Goal: Information Seeking & Learning: Learn about a topic

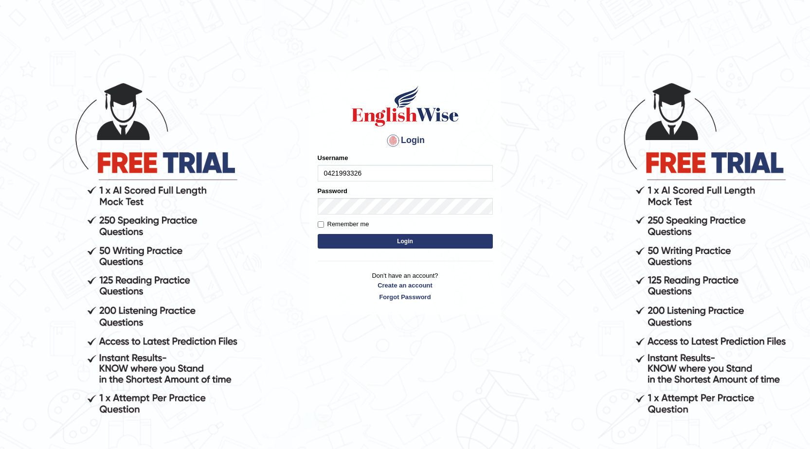
type input "0421993326"
click at [410, 238] on button "Login" at bounding box center [405, 241] width 175 height 15
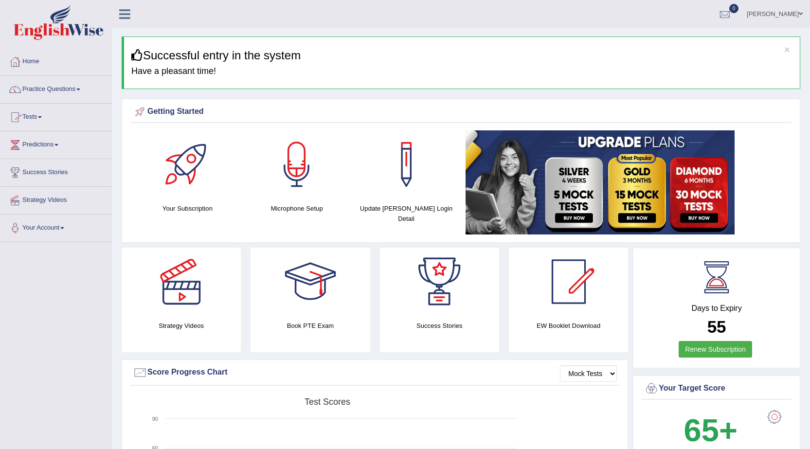
click at [62, 90] on link "Practice Questions" at bounding box center [55, 88] width 111 height 24
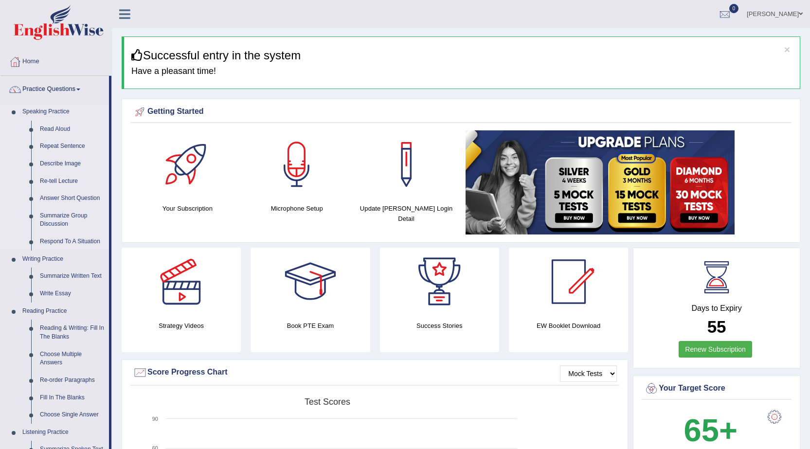
click at [65, 129] on link "Read Aloud" at bounding box center [72, 130] width 73 height 18
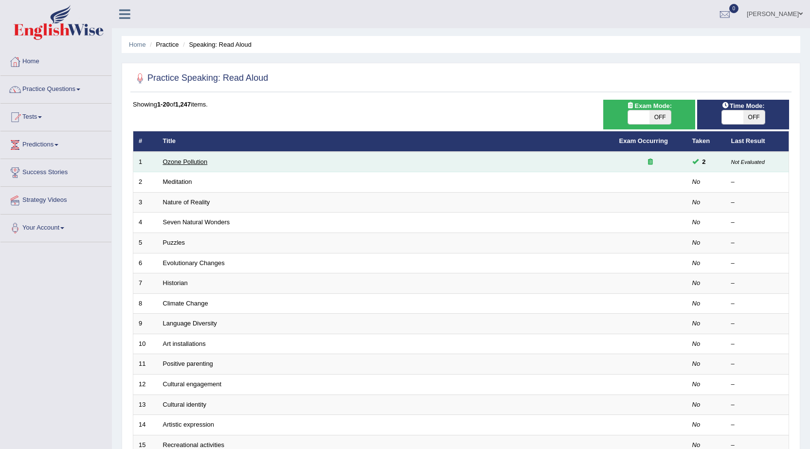
click at [184, 159] on link "Ozone Pollution" at bounding box center [185, 161] width 45 height 7
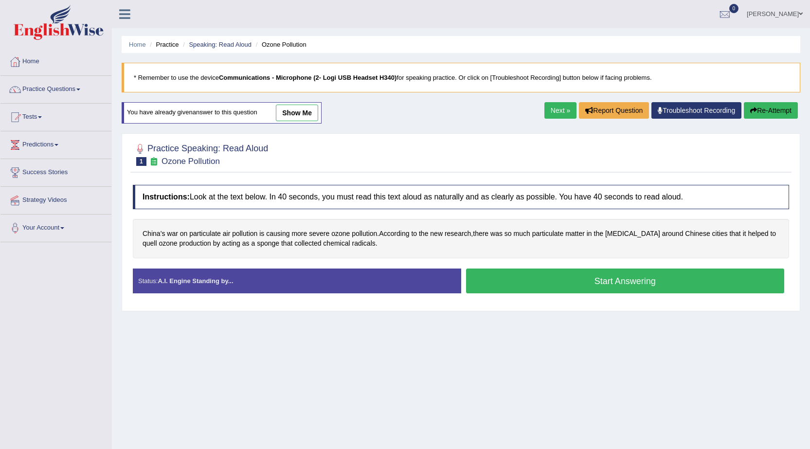
click at [622, 280] on button "Start Answering" at bounding box center [625, 281] width 319 height 25
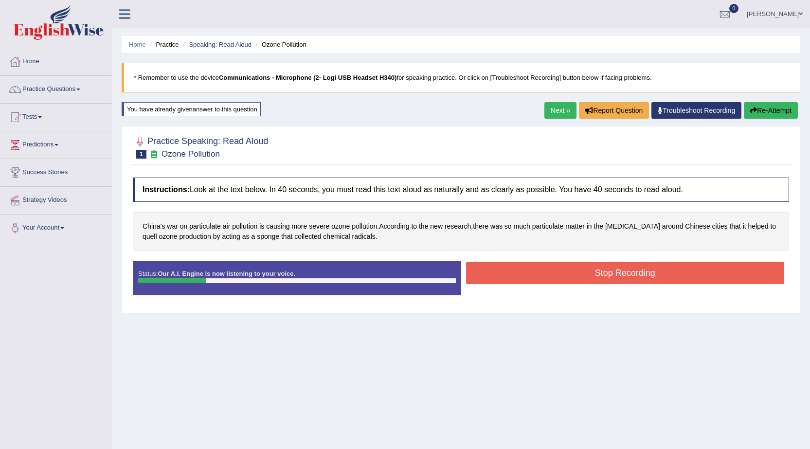
click at [651, 281] on button "Stop Recording" at bounding box center [625, 273] width 319 height 22
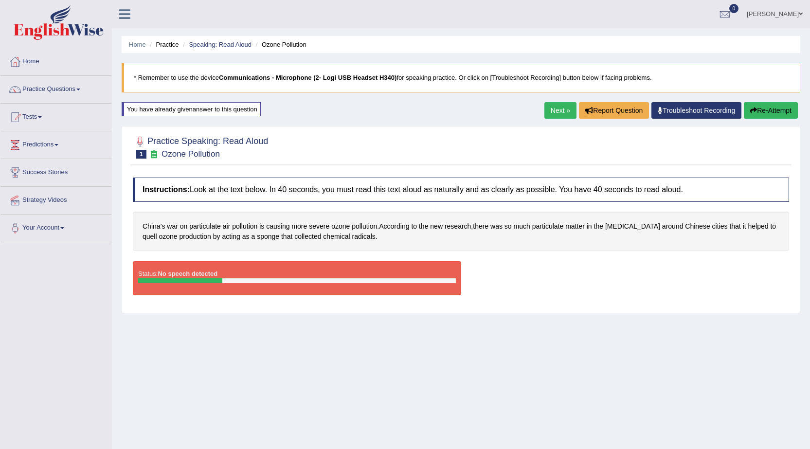
click at [769, 112] on button "Re-Attempt" at bounding box center [771, 110] width 54 height 17
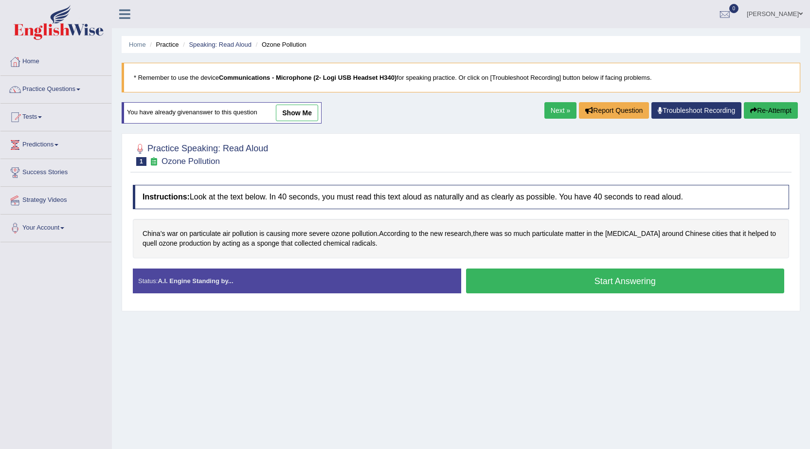
click at [618, 280] on button "Start Answering" at bounding box center [625, 281] width 319 height 25
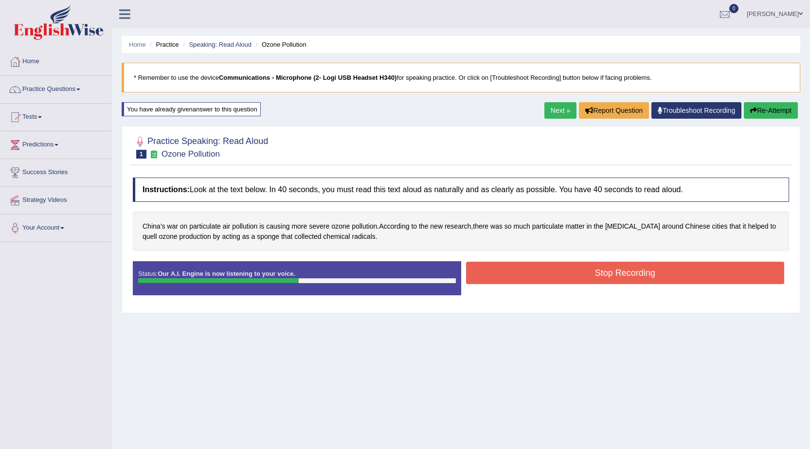
click at [628, 271] on button "Stop Recording" at bounding box center [625, 273] width 319 height 22
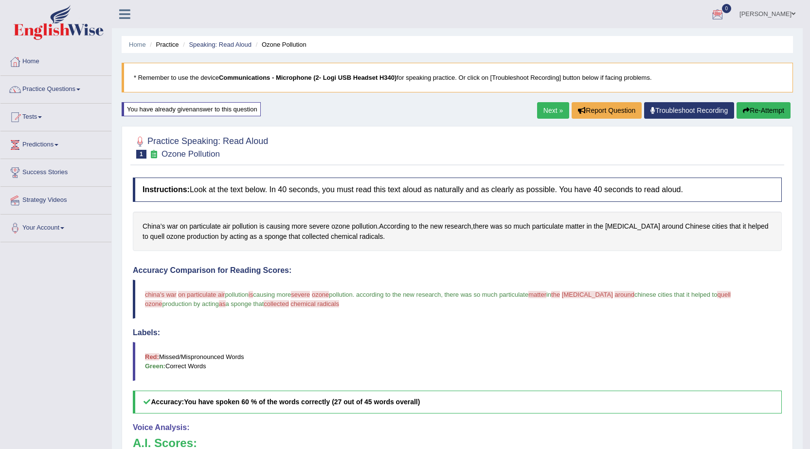
click at [757, 108] on button "Re-Attempt" at bounding box center [764, 110] width 54 height 17
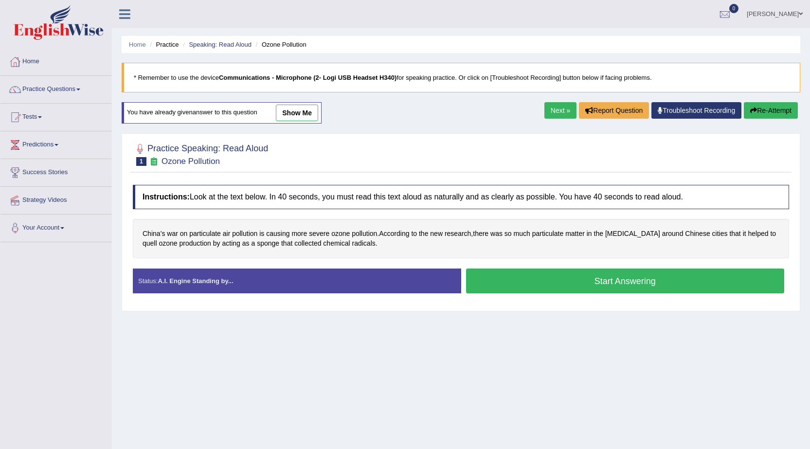
click at [309, 116] on link "show me" at bounding box center [297, 113] width 42 height 17
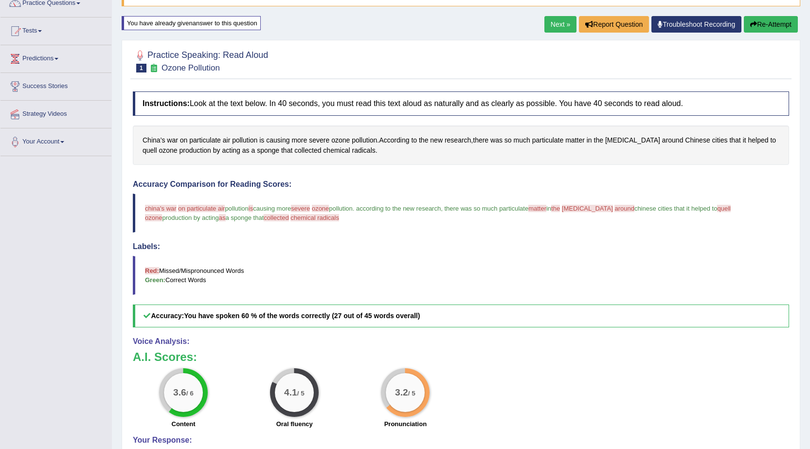
scroll to position [86, 0]
click at [775, 25] on button "Re-Attempt" at bounding box center [771, 25] width 54 height 17
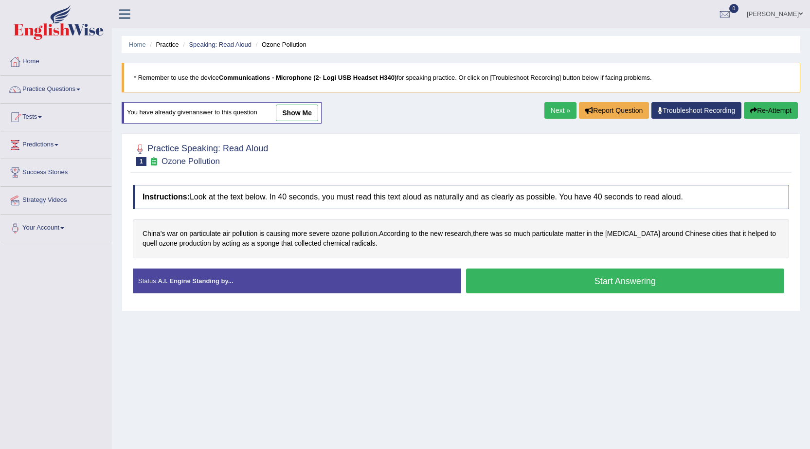
scroll to position [62, 0]
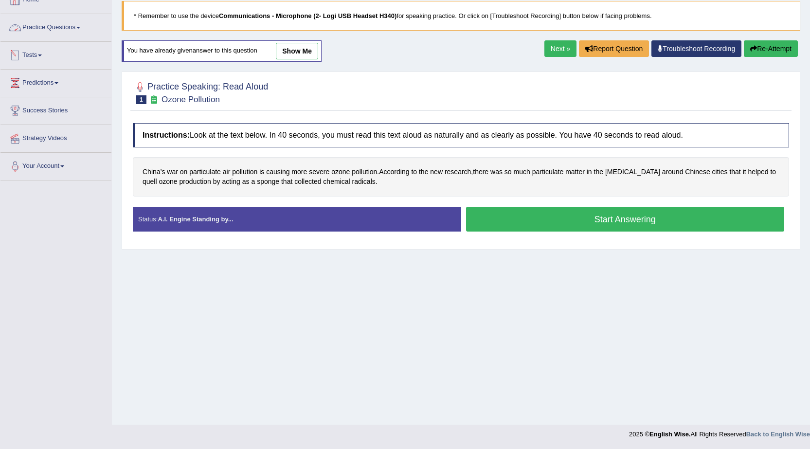
click at [46, 24] on link "Practice Questions" at bounding box center [55, 26] width 111 height 24
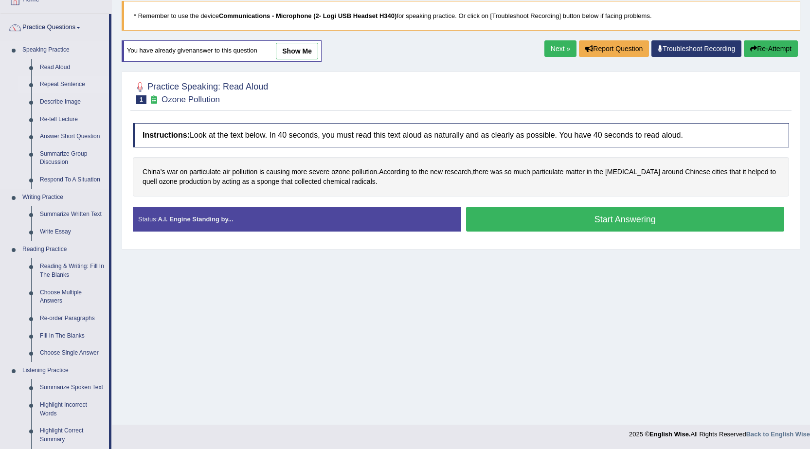
click at [56, 85] on link "Repeat Sentence" at bounding box center [72, 85] width 73 height 18
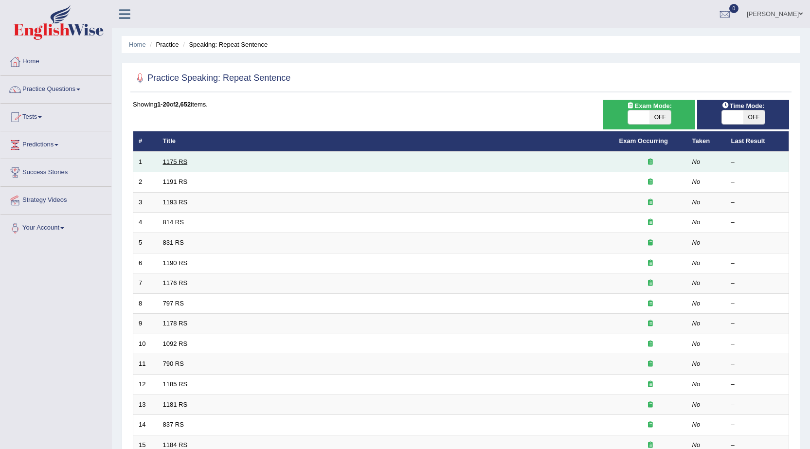
click at [182, 159] on link "1175 RS" at bounding box center [175, 161] width 25 height 7
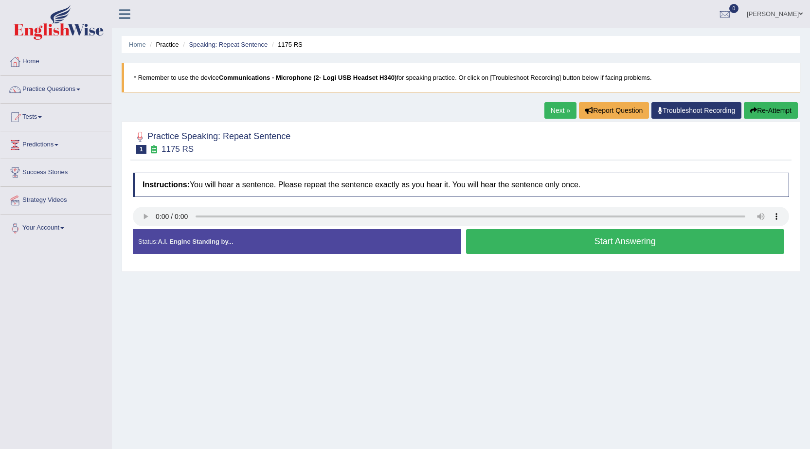
click at [635, 242] on button "Start Answering" at bounding box center [625, 241] width 319 height 25
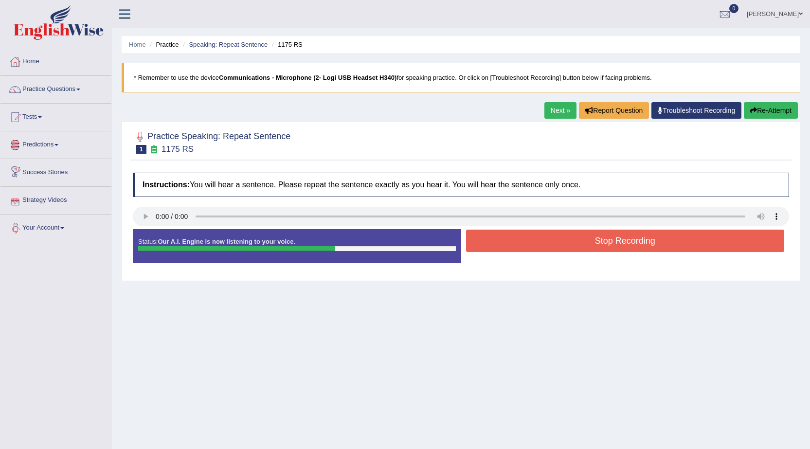
click at [642, 237] on button "Stop Recording" at bounding box center [625, 241] width 319 height 22
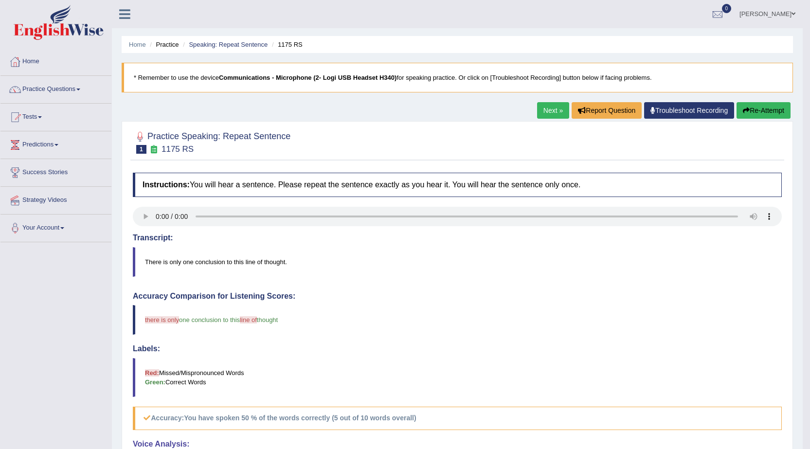
click at [770, 105] on button "Re-Attempt" at bounding box center [764, 110] width 54 height 17
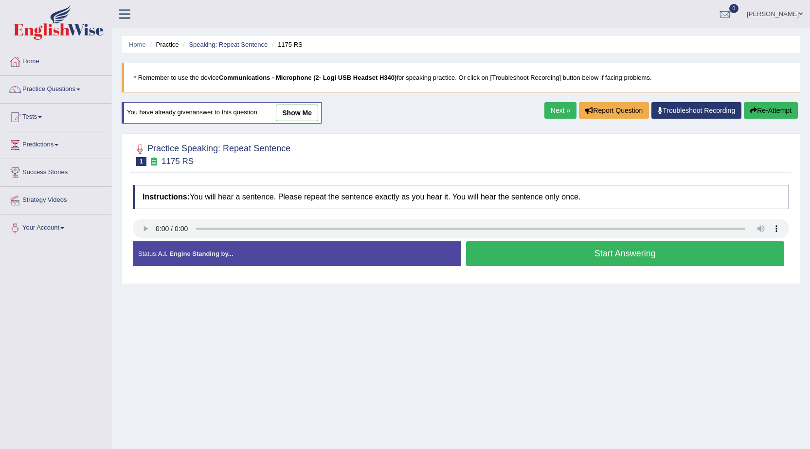
click at [633, 255] on button "Start Answering" at bounding box center [625, 253] width 319 height 25
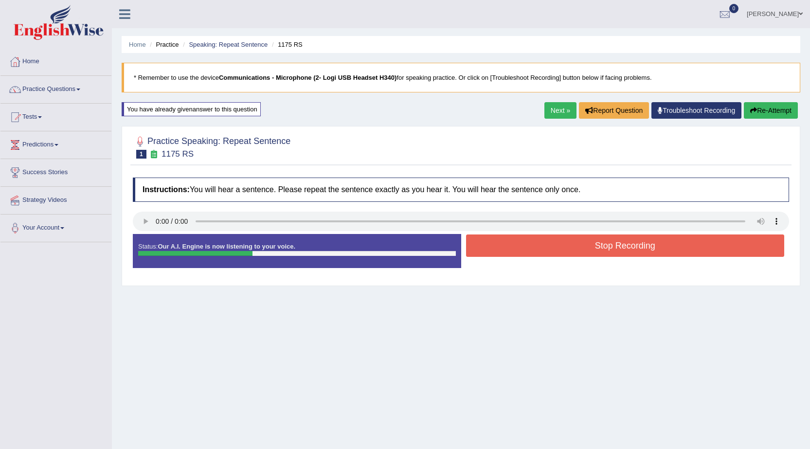
click at [625, 244] on button "Stop Recording" at bounding box center [625, 246] width 319 height 22
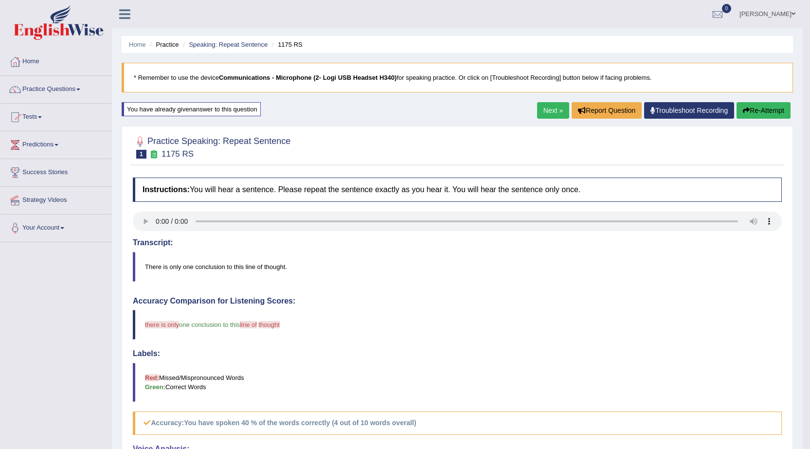
click at [548, 114] on link "Next »" at bounding box center [553, 110] width 32 height 17
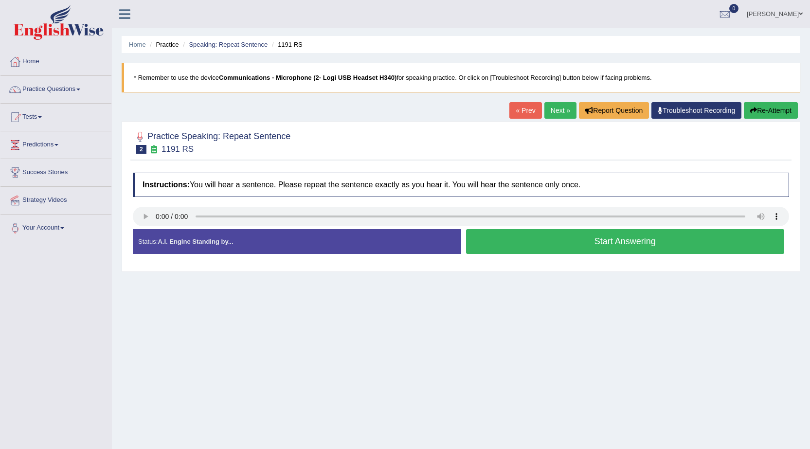
click at [609, 238] on button "Start Answering" at bounding box center [625, 241] width 319 height 25
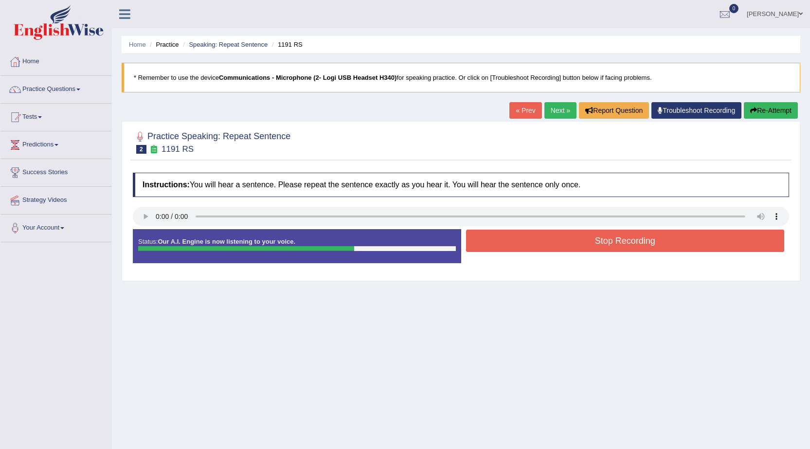
click at [609, 238] on button "Stop Recording" at bounding box center [625, 241] width 319 height 22
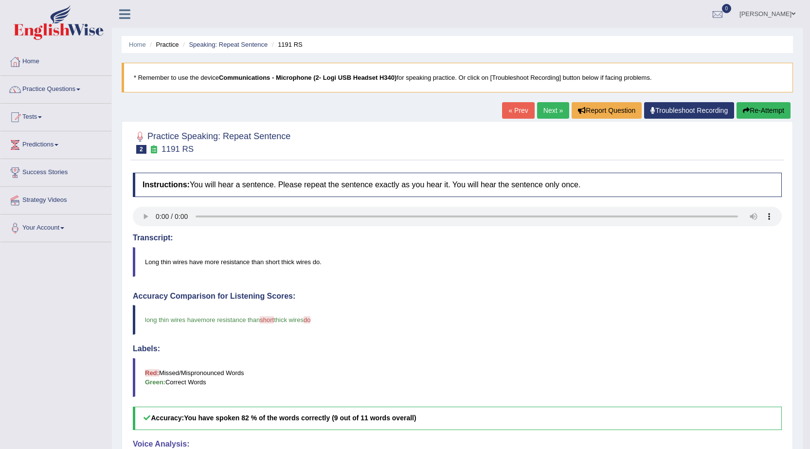
click at [546, 109] on link "Next »" at bounding box center [553, 110] width 32 height 17
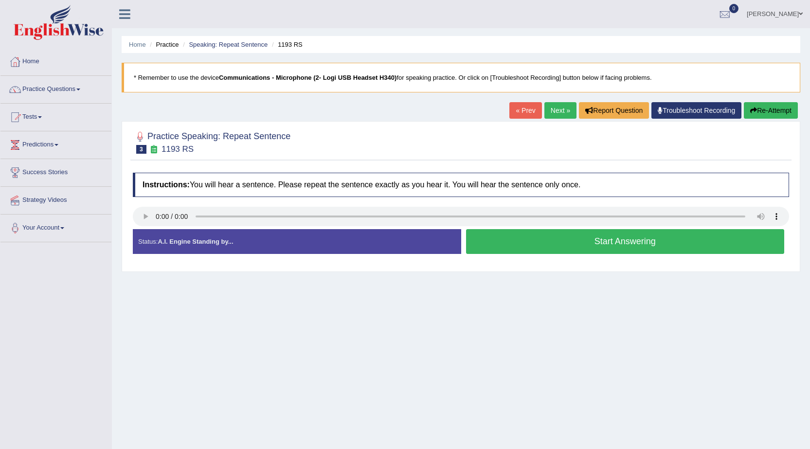
click at [633, 243] on button "Start Answering" at bounding box center [625, 241] width 319 height 25
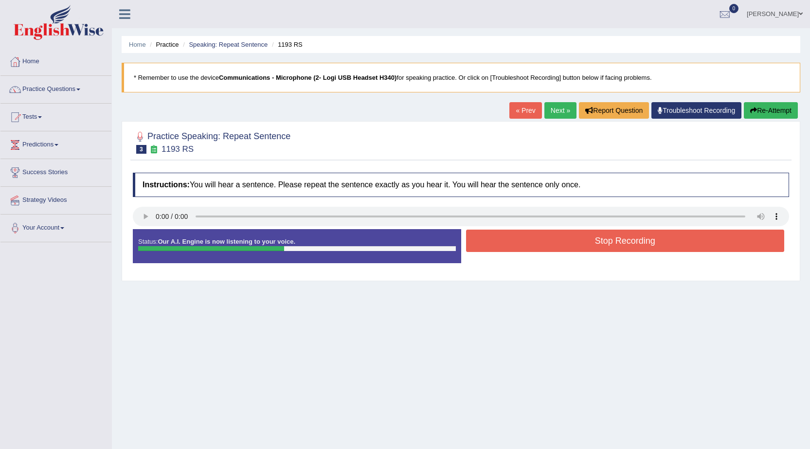
click at [633, 243] on button "Stop Recording" at bounding box center [625, 241] width 319 height 22
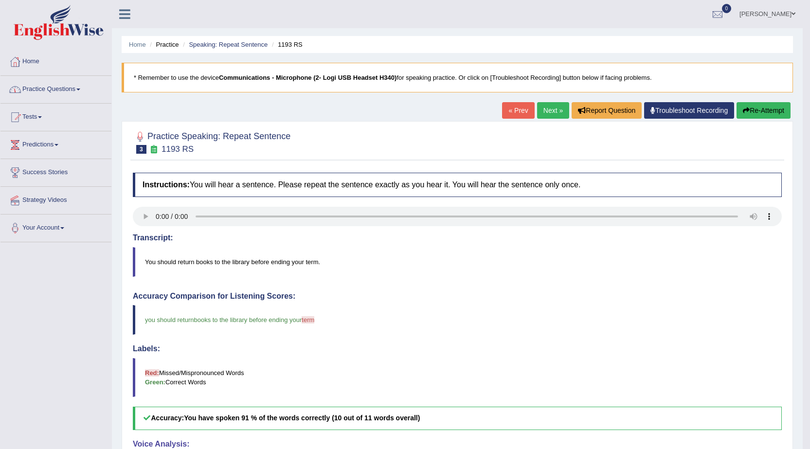
click at [548, 110] on link "Next »" at bounding box center [553, 110] width 32 height 17
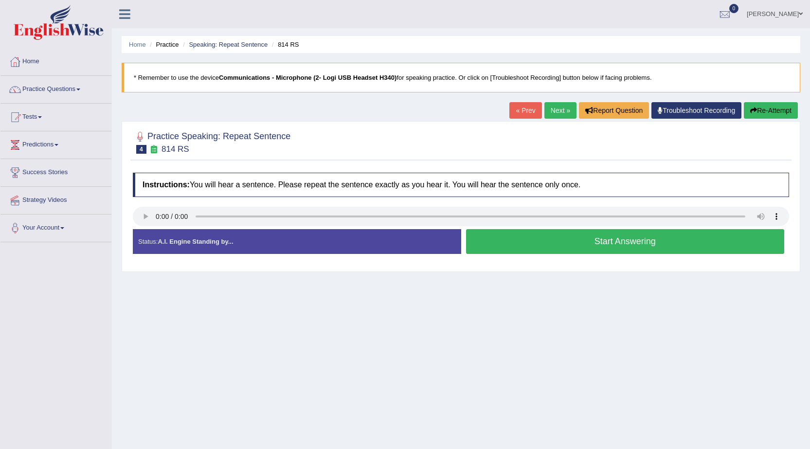
click at [605, 252] on button "Start Answering" at bounding box center [625, 241] width 319 height 25
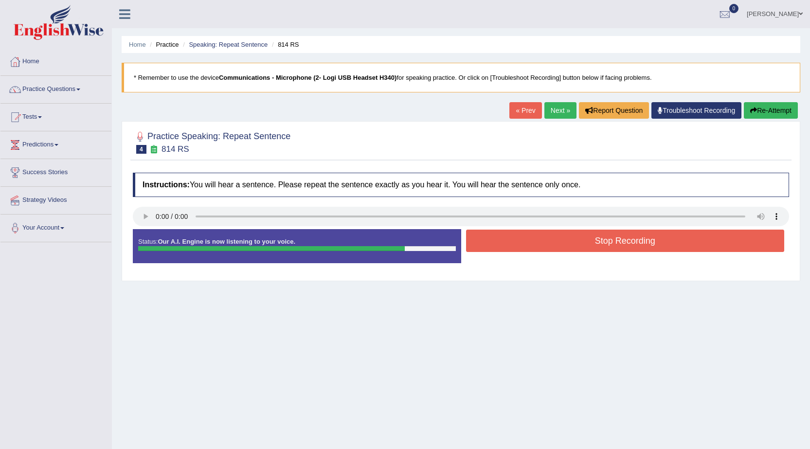
click at [619, 245] on button "Stop Recording" at bounding box center [625, 241] width 319 height 22
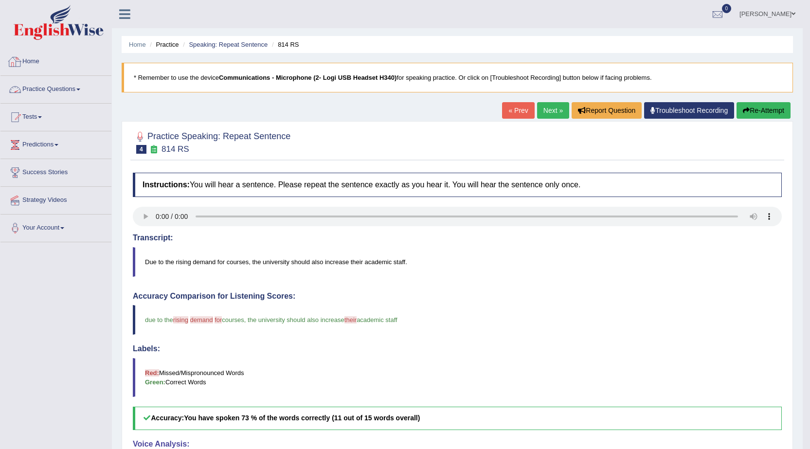
click at [38, 89] on link "Practice Questions" at bounding box center [55, 88] width 111 height 24
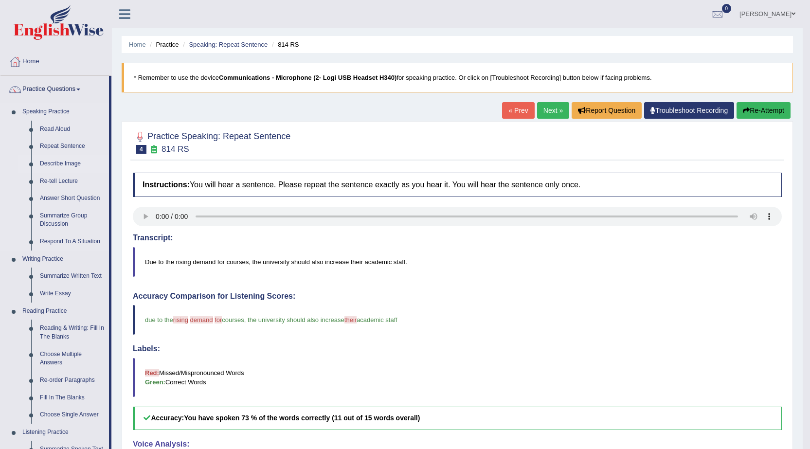
click at [62, 162] on link "Describe Image" at bounding box center [72, 164] width 73 height 18
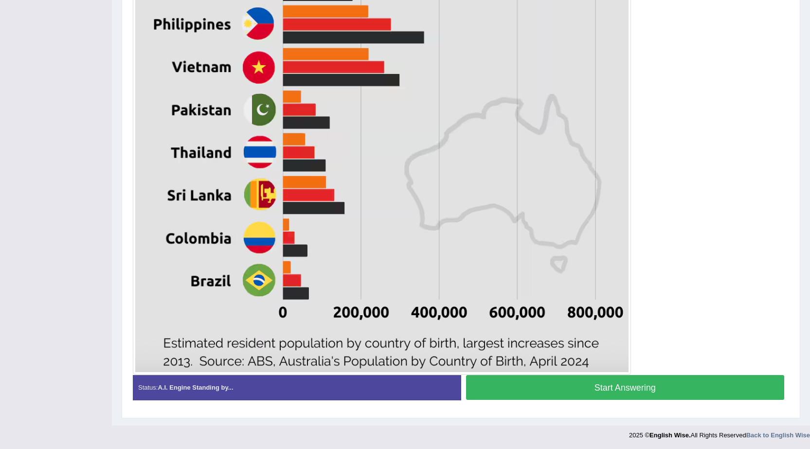
scroll to position [475, 0]
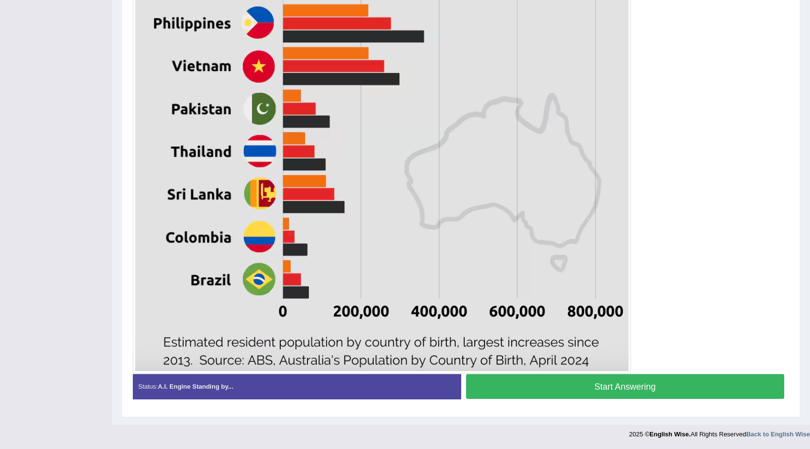
click at [619, 387] on button "Start Answering" at bounding box center [625, 386] width 319 height 25
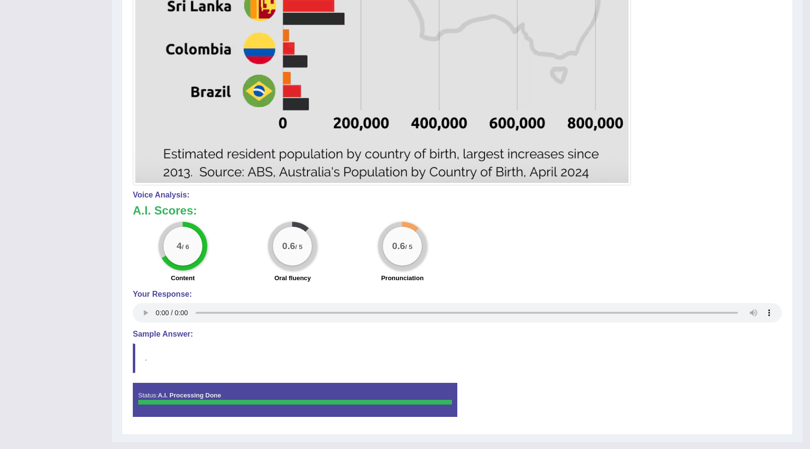
scroll to position [679, 0]
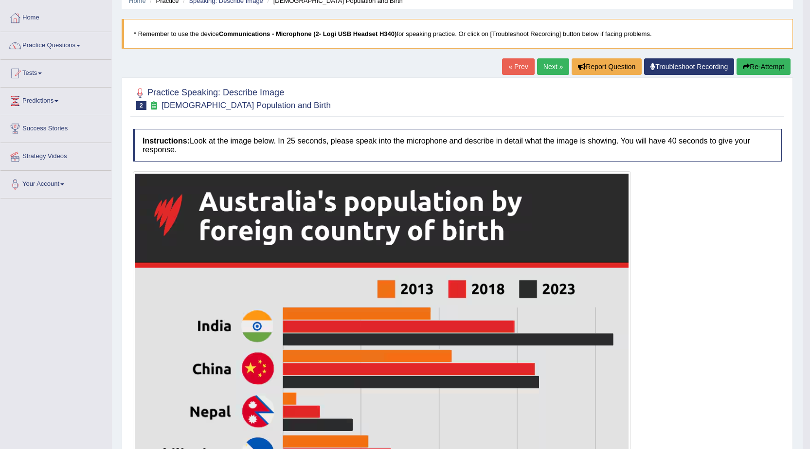
scroll to position [0, 0]
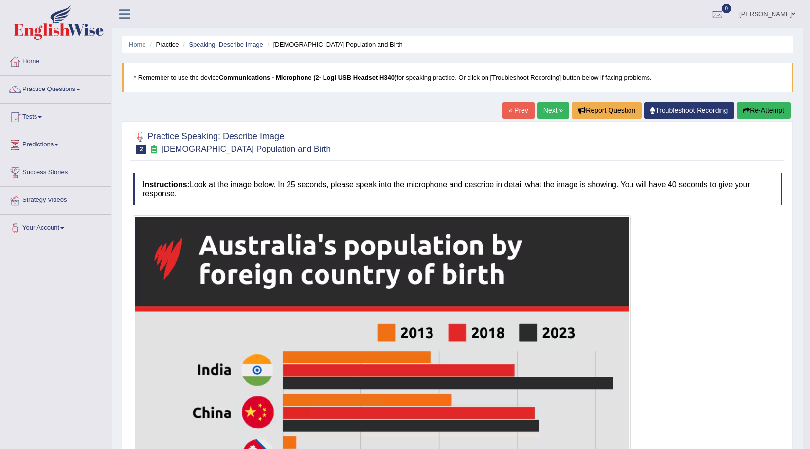
click at [65, 84] on link "Practice Questions" at bounding box center [55, 88] width 111 height 24
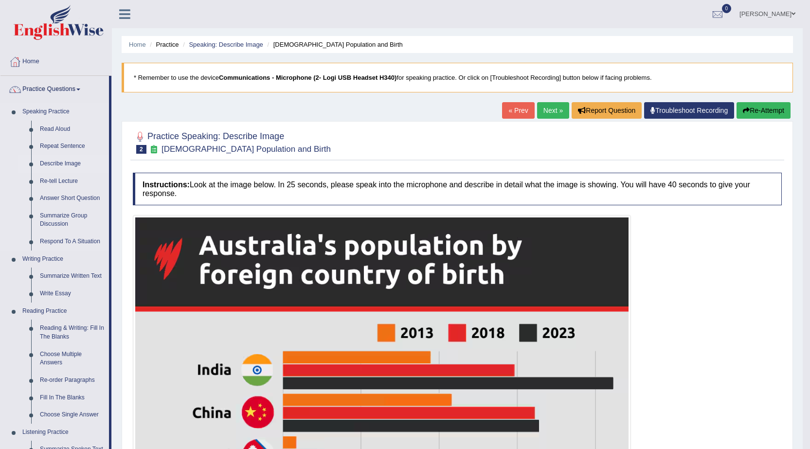
click at [70, 161] on link "Describe Image" at bounding box center [72, 164] width 73 height 18
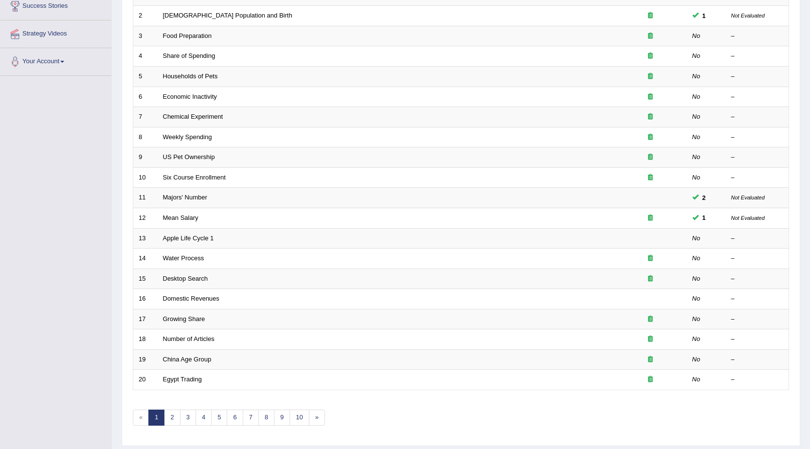
scroll to position [195, 0]
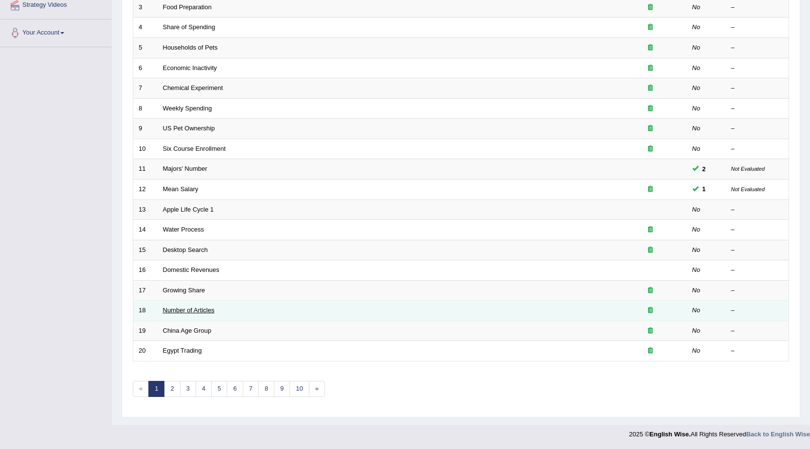
click at [192, 313] on link "Number of Articles" at bounding box center [189, 310] width 52 height 7
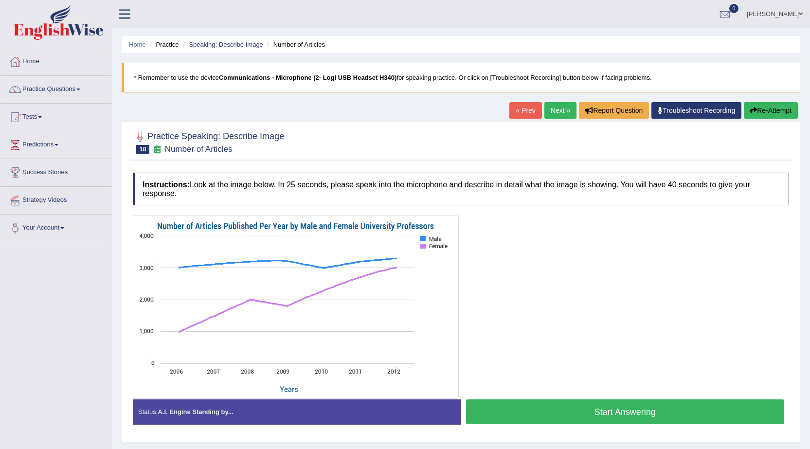
scroll to position [49, 0]
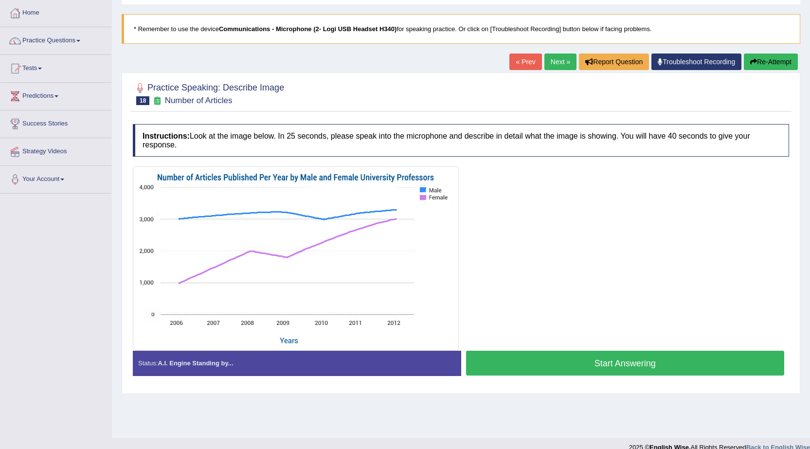
click at [629, 355] on button "Start Answering" at bounding box center [625, 363] width 319 height 25
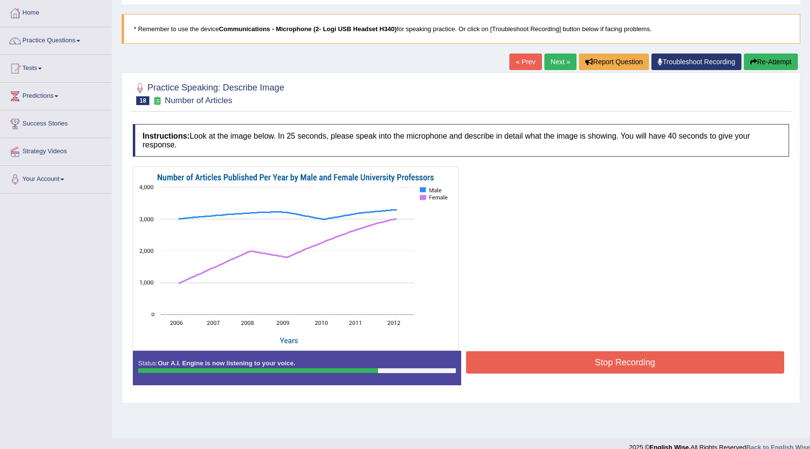
click at [635, 358] on button "Stop Recording" at bounding box center [625, 362] width 319 height 22
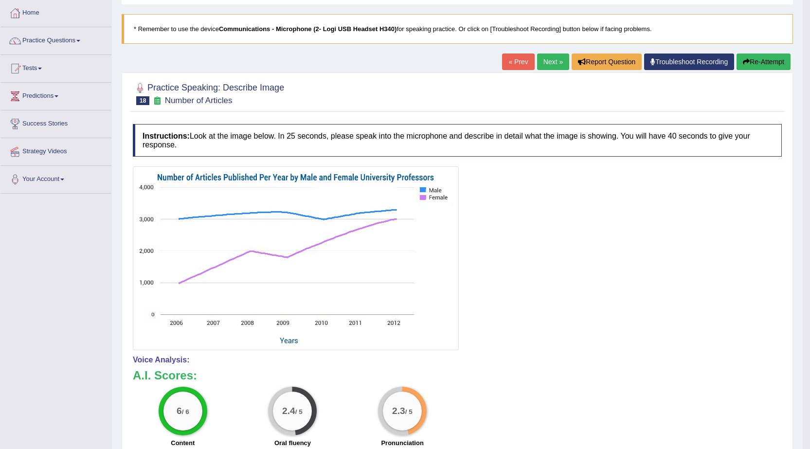
click at [762, 66] on button "Re-Attempt" at bounding box center [764, 62] width 54 height 17
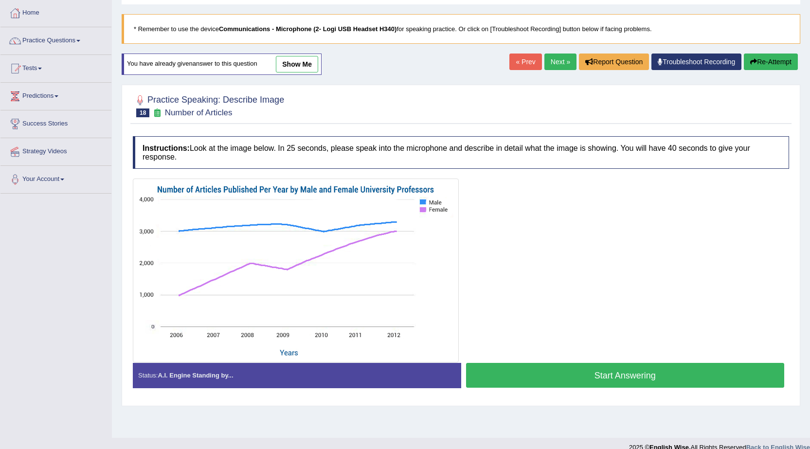
click at [627, 374] on button "Start Answering" at bounding box center [625, 375] width 319 height 25
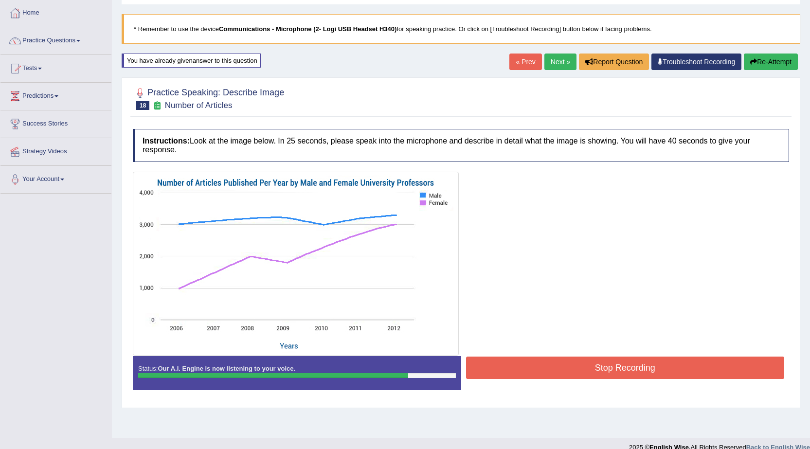
click at [619, 362] on button "Stop Recording" at bounding box center [625, 368] width 319 height 22
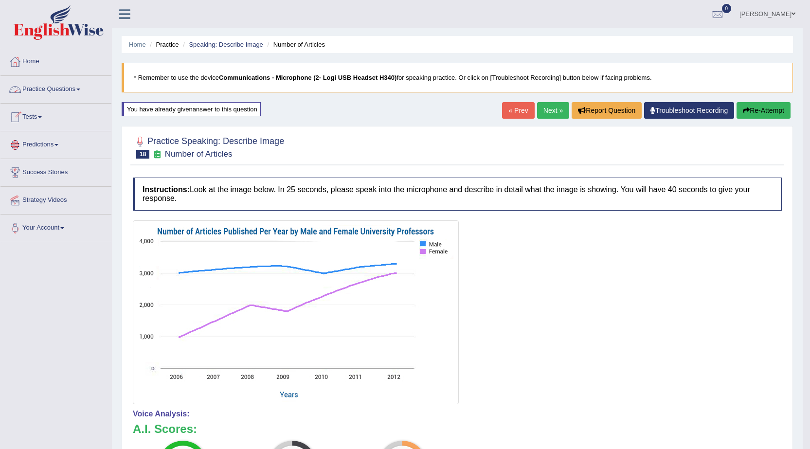
click at [68, 88] on link "Practice Questions" at bounding box center [55, 88] width 111 height 24
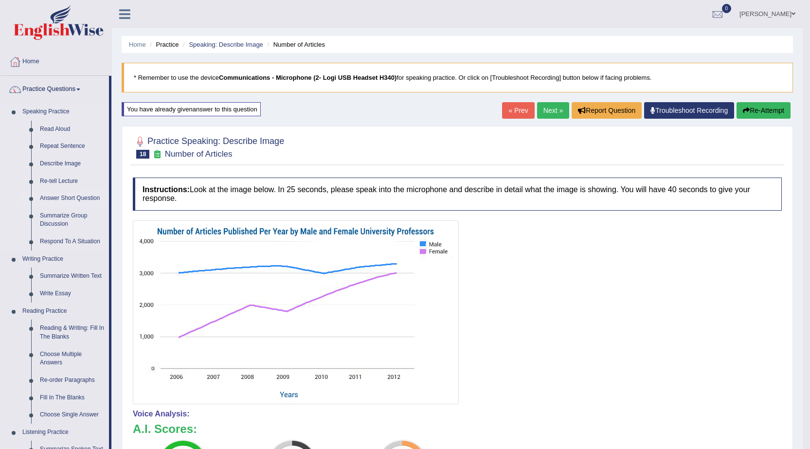
click at [82, 199] on link "Answer Short Question" at bounding box center [72, 199] width 73 height 18
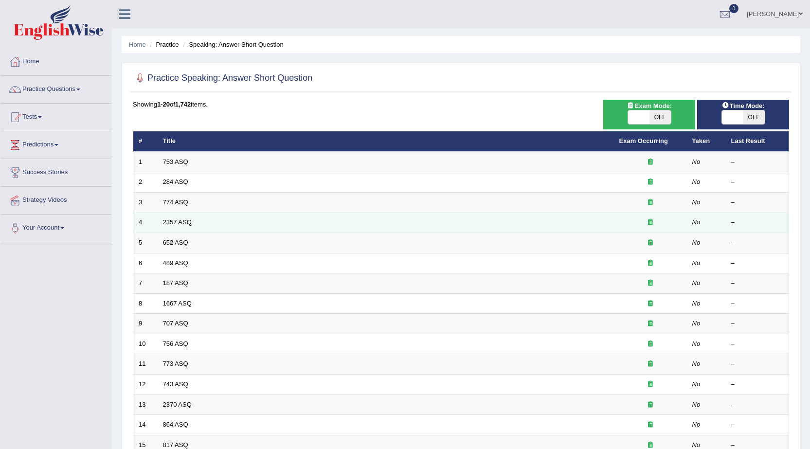
click at [180, 223] on link "2357 ASQ" at bounding box center [177, 221] width 29 height 7
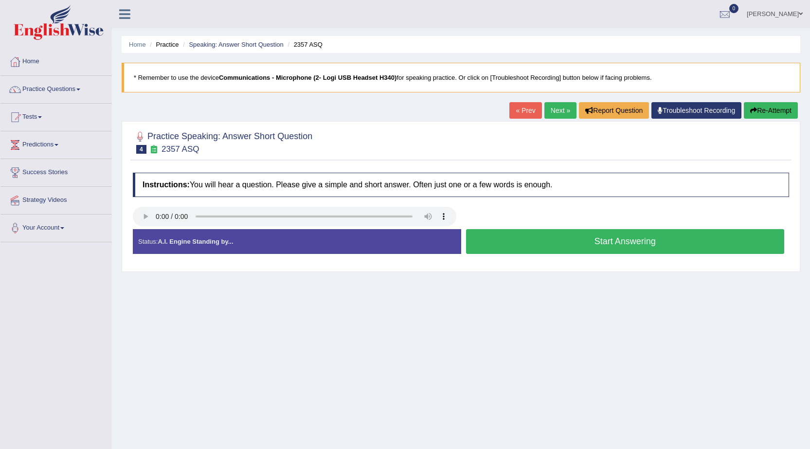
click at [650, 241] on button "Start Answering" at bounding box center [625, 241] width 319 height 25
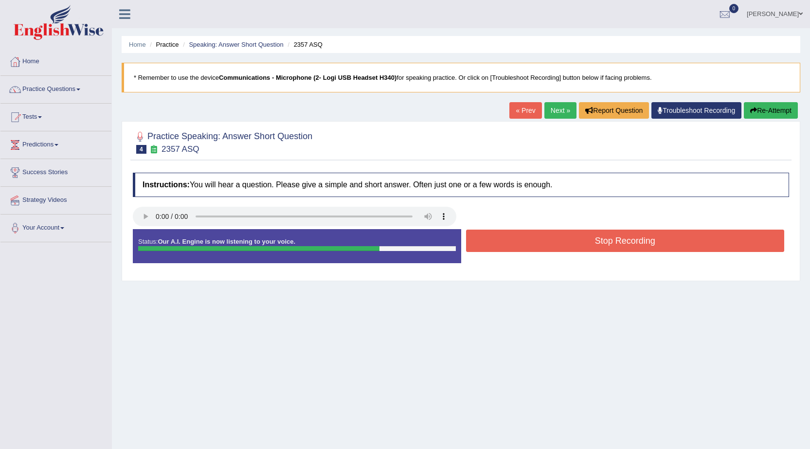
click at [614, 242] on button "Stop Recording" at bounding box center [625, 241] width 319 height 22
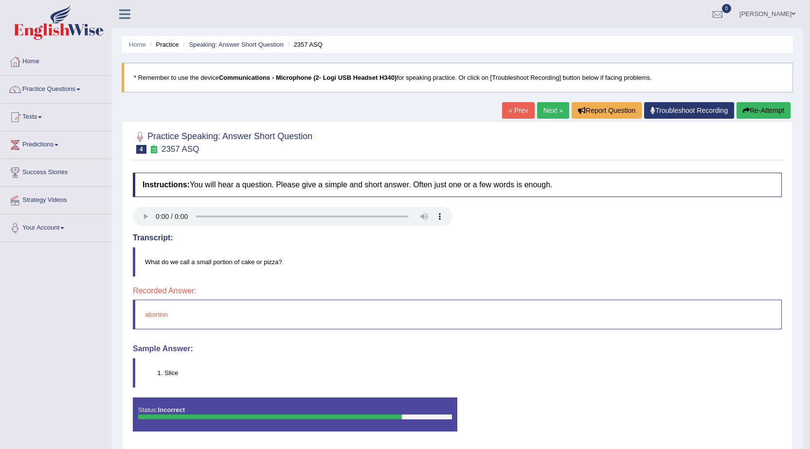
click at [549, 113] on link "Next »" at bounding box center [553, 110] width 32 height 17
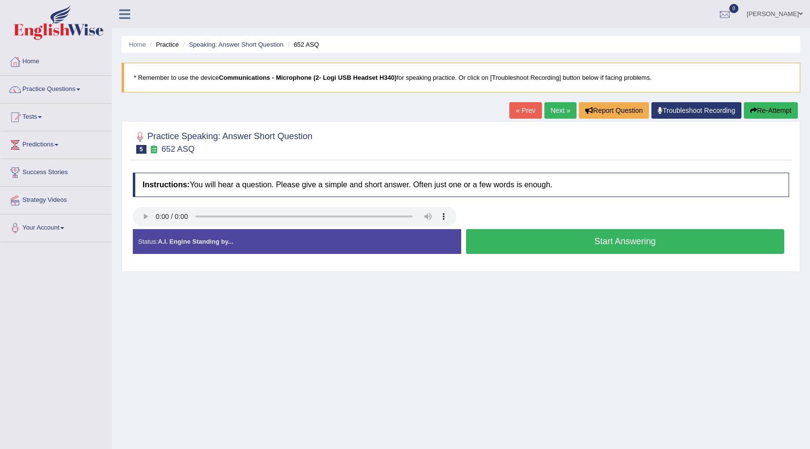
click at [612, 239] on button "Start Answering" at bounding box center [625, 241] width 319 height 25
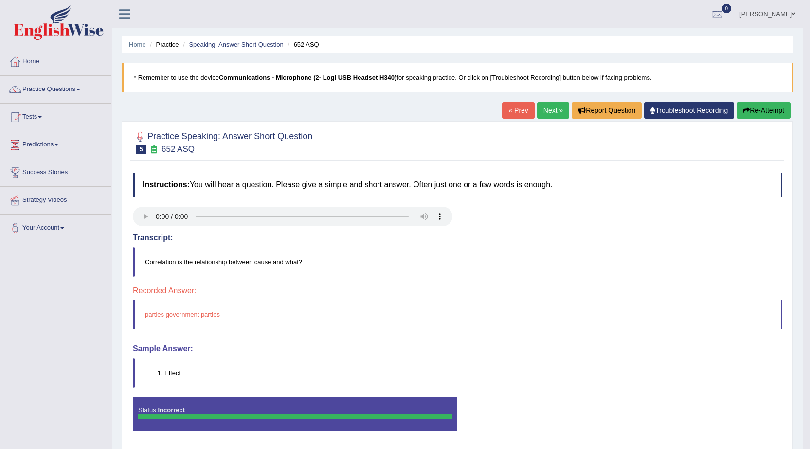
click at [548, 108] on link "Next »" at bounding box center [553, 110] width 32 height 17
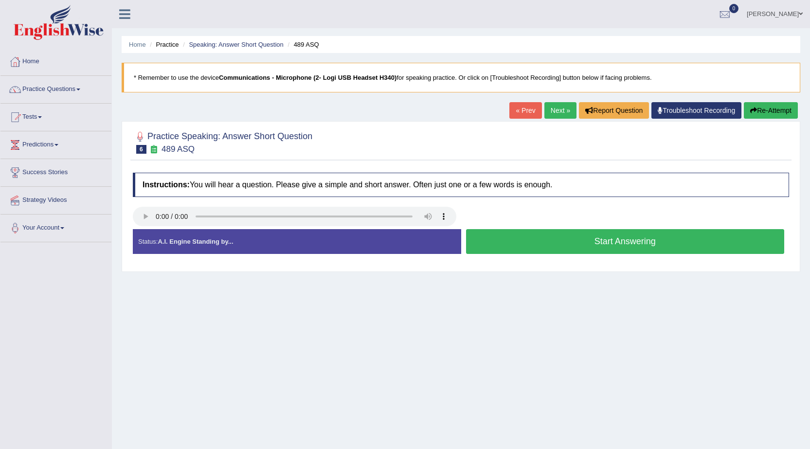
click at [615, 247] on button "Start Answering" at bounding box center [625, 241] width 319 height 25
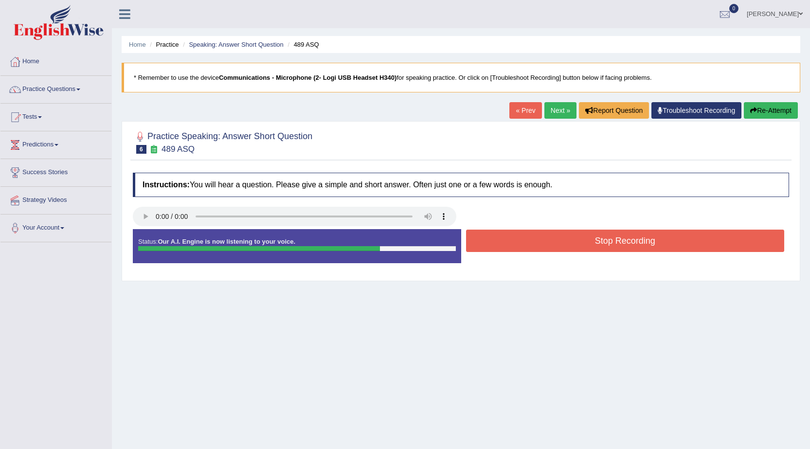
click at [615, 247] on button "Stop Recording" at bounding box center [625, 241] width 319 height 22
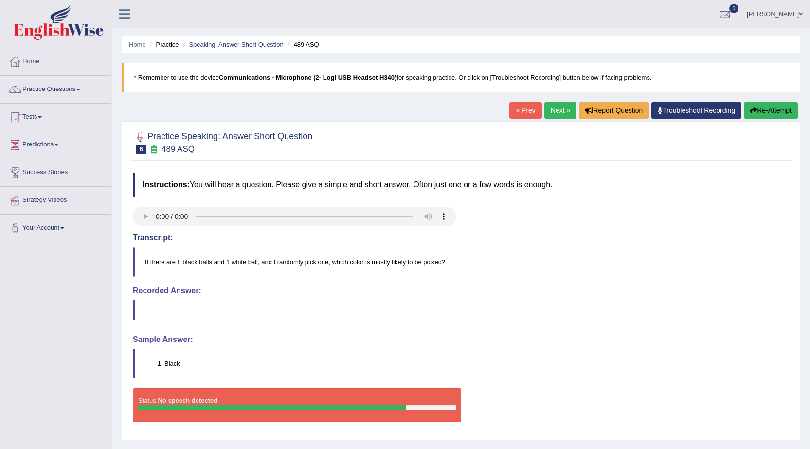
click at [774, 111] on button "Re-Attempt" at bounding box center [771, 110] width 54 height 17
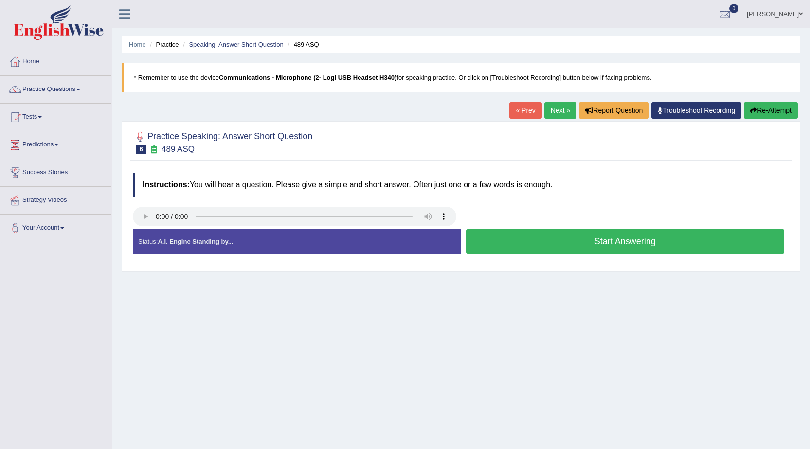
click at [623, 242] on button "Start Answering" at bounding box center [625, 241] width 319 height 25
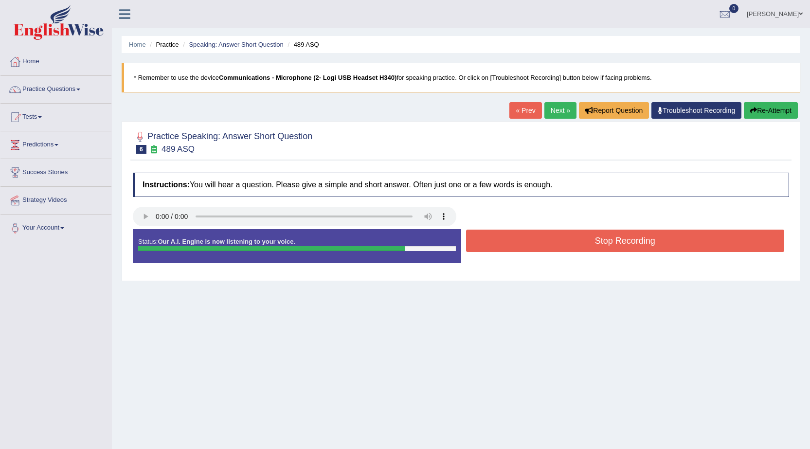
click at [623, 242] on button "Stop Recording" at bounding box center [625, 241] width 319 height 22
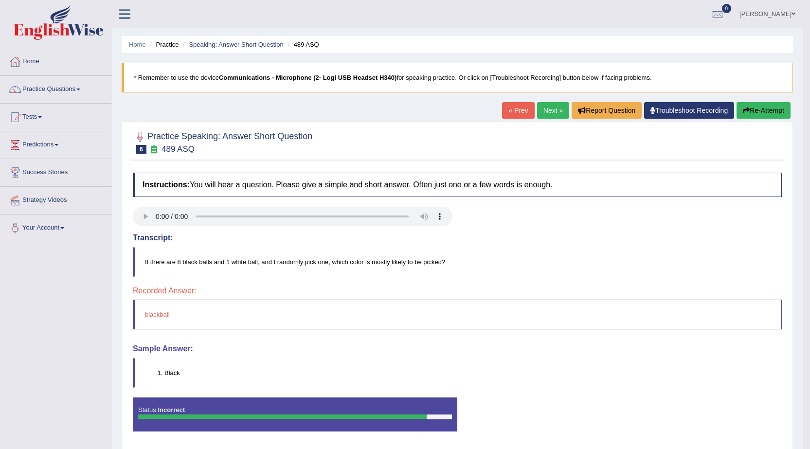
click at [539, 110] on link "Next »" at bounding box center [553, 110] width 32 height 17
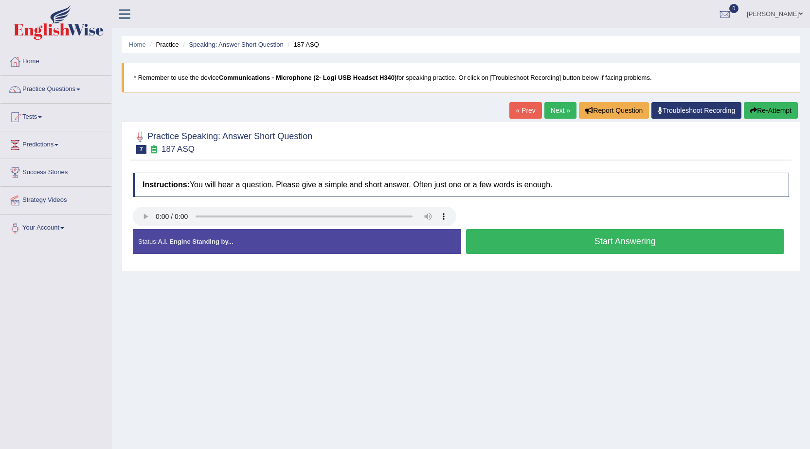
click at [621, 244] on button "Start Answering" at bounding box center [625, 241] width 319 height 25
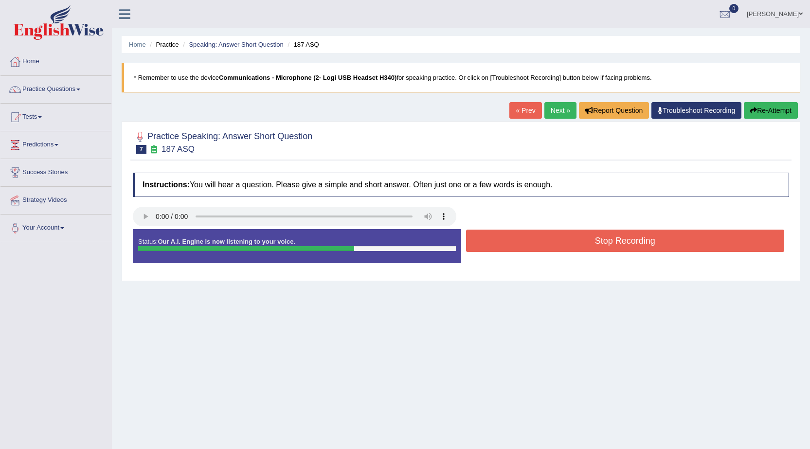
click at [621, 244] on button "Stop Recording" at bounding box center [625, 241] width 319 height 22
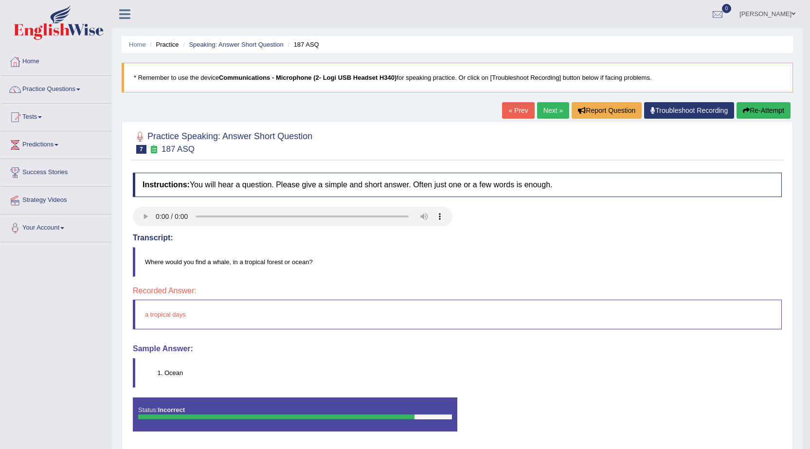
click at [552, 112] on link "Next »" at bounding box center [553, 110] width 32 height 17
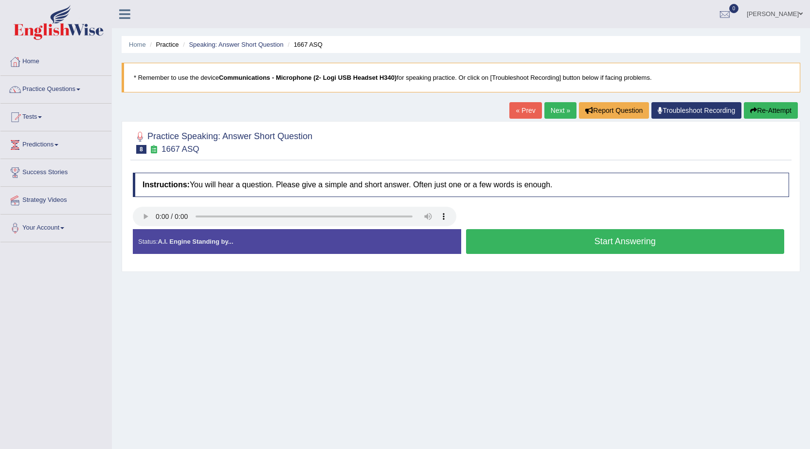
click at [623, 247] on button "Start Answering" at bounding box center [625, 241] width 319 height 25
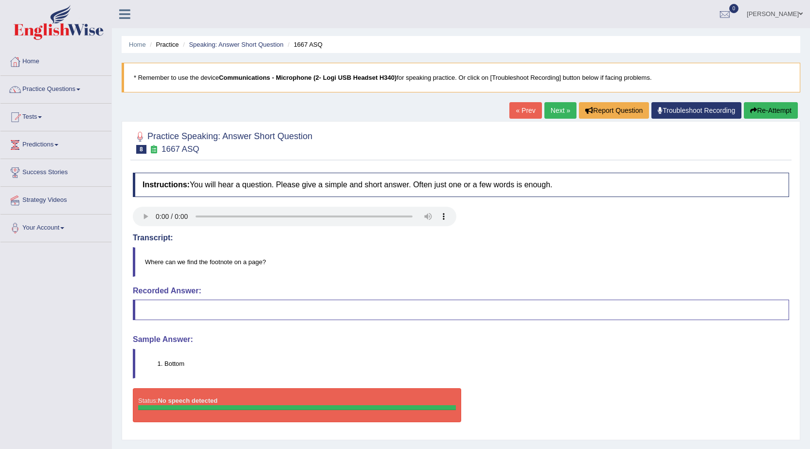
click at [50, 91] on link "Practice Questions" at bounding box center [55, 88] width 111 height 24
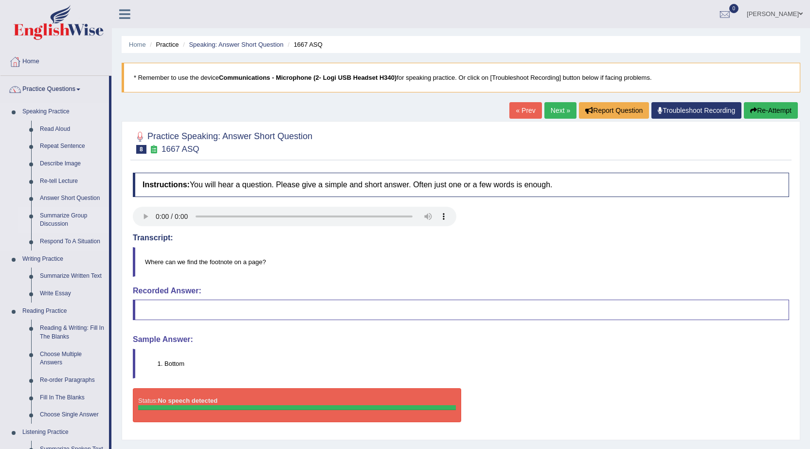
click at [49, 221] on link "Summarize Group Discussion" at bounding box center [72, 220] width 73 height 26
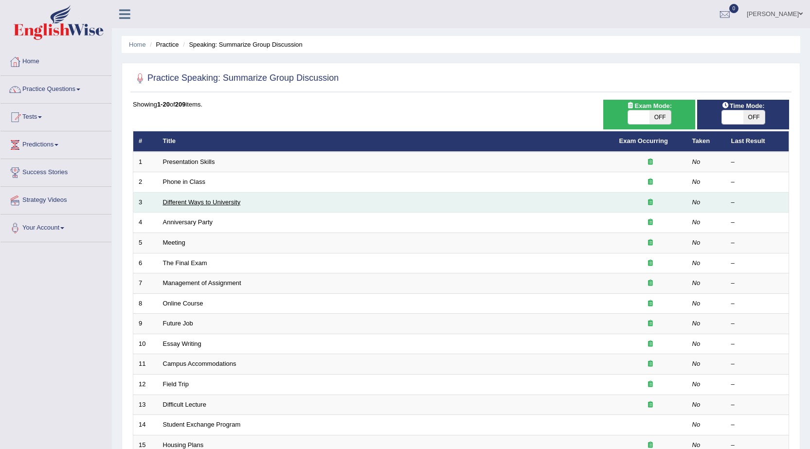
click at [194, 204] on link "Different Ways to University" at bounding box center [202, 202] width 78 height 7
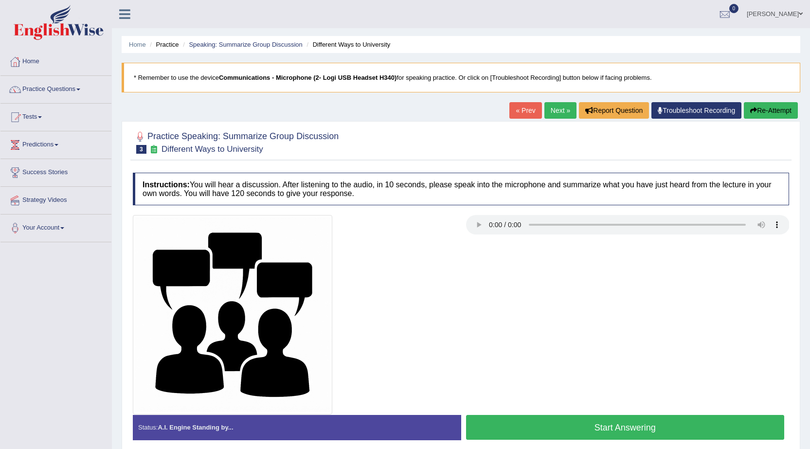
click at [614, 428] on button "Start Answering" at bounding box center [625, 427] width 319 height 25
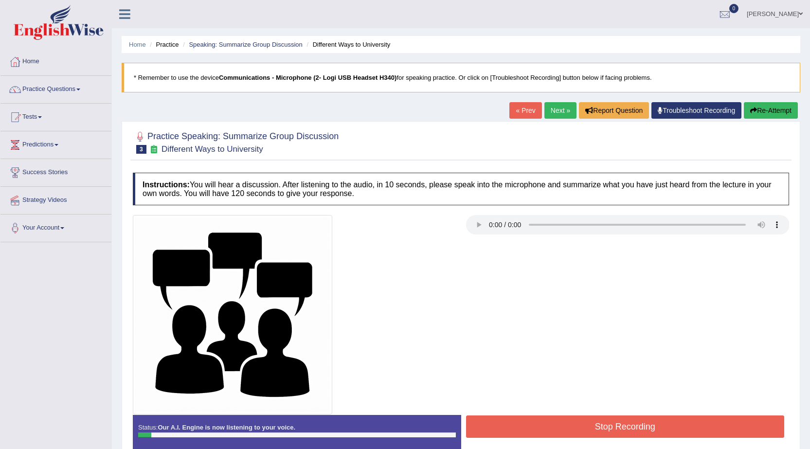
scroll to position [62, 0]
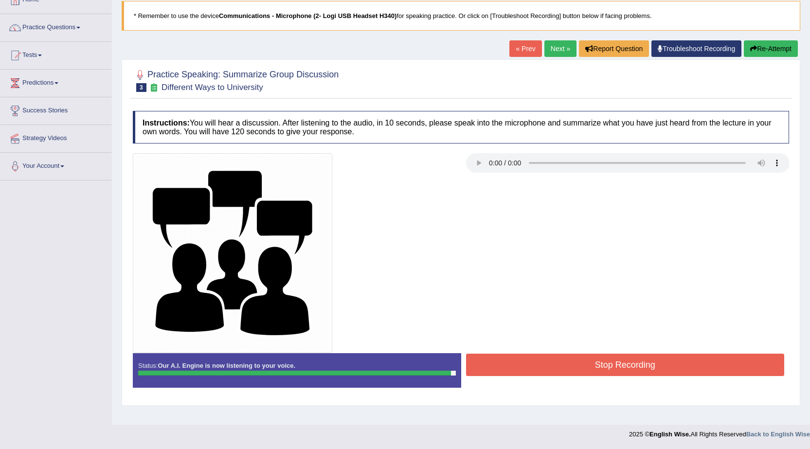
click at [633, 362] on button "Stop Recording" at bounding box center [625, 365] width 319 height 22
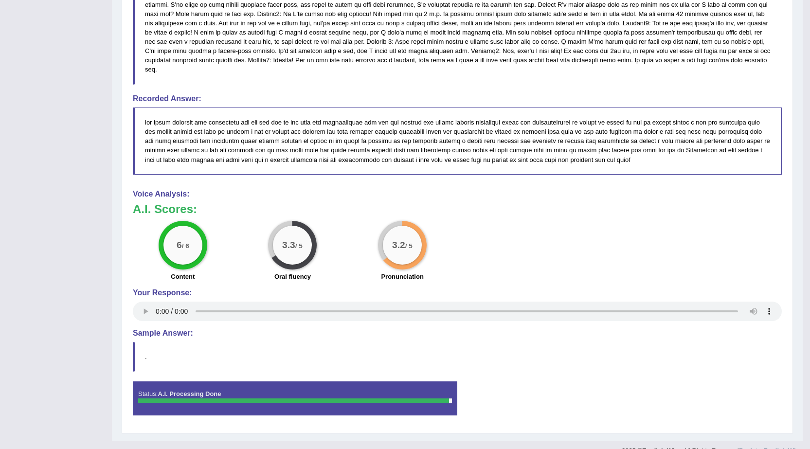
scroll to position [500, 0]
